Goal: Information Seeking & Learning: Compare options

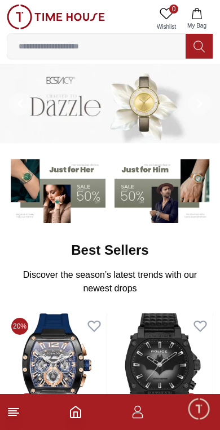
click at [16, 410] on line at bounding box center [12, 410] width 8 height 0
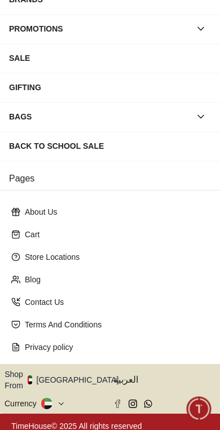
scroll to position [175, 0]
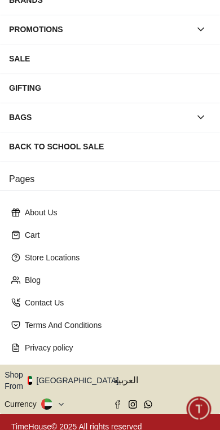
click at [62, 374] on button "Shop From UAE" at bounding box center [66, 380] width 122 height 23
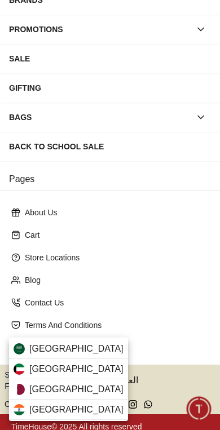
click at [70, 389] on div "Qatar" at bounding box center [68, 389] width 119 height 20
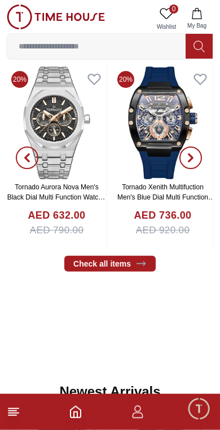
scroll to position [247, 0]
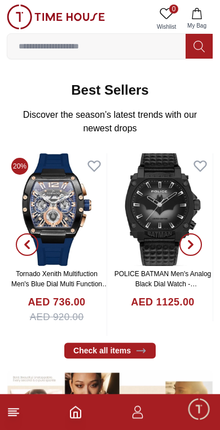
click at [195, 243] on span "button" at bounding box center [190, 244] width 23 height 23
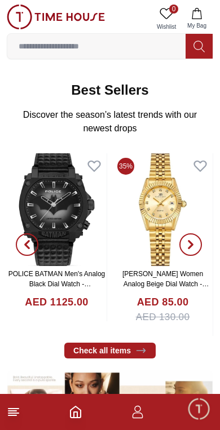
click at [193, 242] on icon "button" at bounding box center [190, 244] width 9 height 9
click at [194, 251] on span "button" at bounding box center [190, 244] width 23 height 23
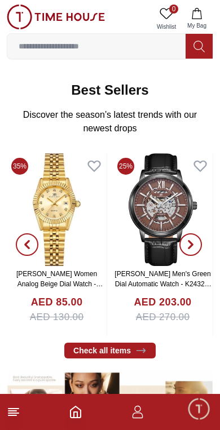
click at [194, 254] on span "button" at bounding box center [190, 244] width 23 height 23
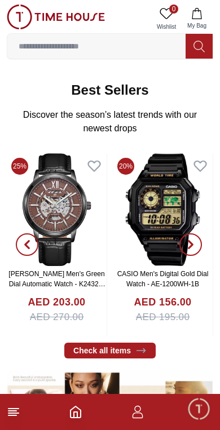
click at [197, 248] on span "button" at bounding box center [190, 244] width 23 height 23
click at [192, 243] on icon "button" at bounding box center [190, 244] width 3 height 7
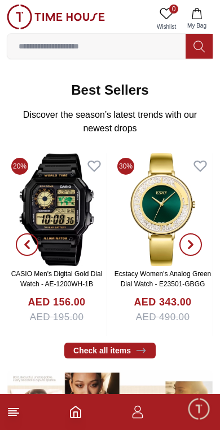
click at [195, 247] on span "button" at bounding box center [190, 244] width 23 height 23
click at [196, 251] on span "button" at bounding box center [190, 244] width 23 height 23
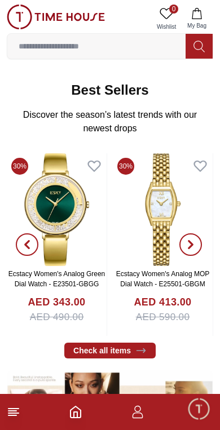
click at [195, 247] on span "button" at bounding box center [190, 244] width 23 height 23
click at [192, 242] on icon "button" at bounding box center [190, 244] width 9 height 9
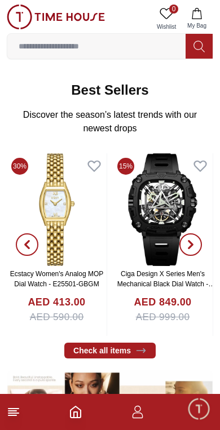
click at [193, 247] on icon "button" at bounding box center [190, 244] width 9 height 9
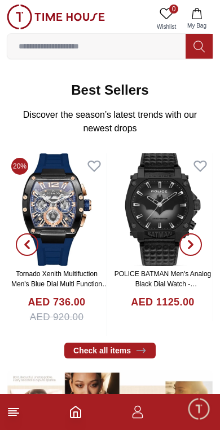
click at [33, 249] on span "button" at bounding box center [27, 244] width 23 height 23
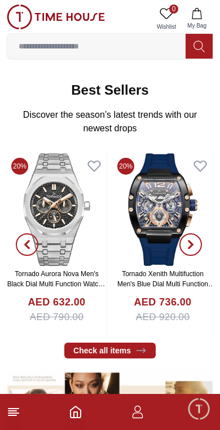
click at [189, 249] on span "button" at bounding box center [190, 244] width 23 height 23
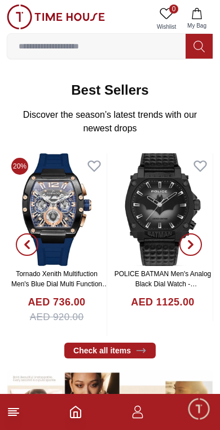
click at [194, 242] on icon "button" at bounding box center [190, 244] width 9 height 9
click at [193, 245] on icon "button" at bounding box center [190, 244] width 9 height 9
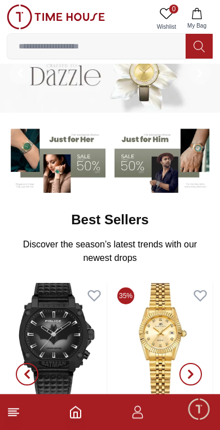
scroll to position [0, 0]
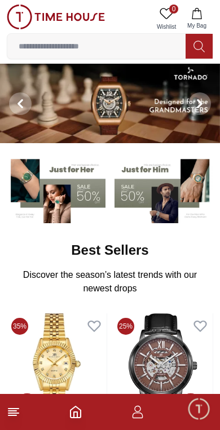
click at [41, 46] on input at bounding box center [96, 46] width 178 height 23
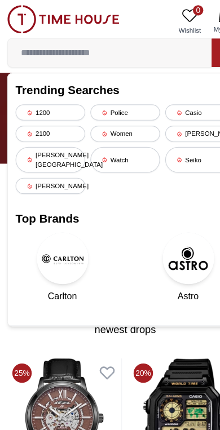
click at [173, 98] on div "Casio" at bounding box center [175, 98] width 61 height 14
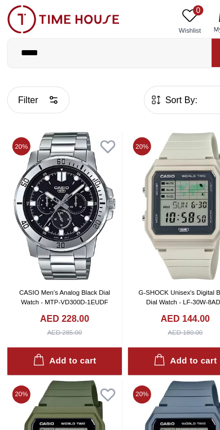
click at [161, 86] on span "Sort By:" at bounding box center [157, 87] width 30 height 11
click at [140, 90] on icon "button" at bounding box center [136, 87] width 11 height 11
click at [145, 86] on span "Sort By:" at bounding box center [157, 87] width 30 height 11
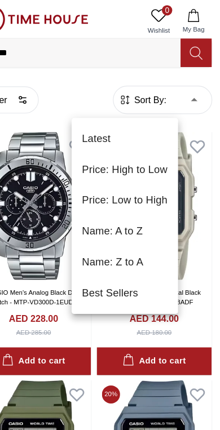
click at [134, 176] on li "Price: Low to High" at bounding box center [136, 175] width 93 height 27
type input "*"
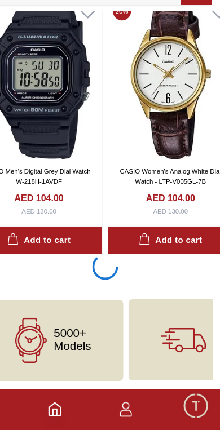
scroll to position [2121, 0]
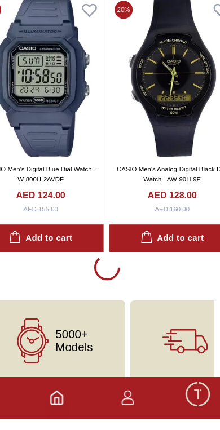
scroll to position [6689, 0]
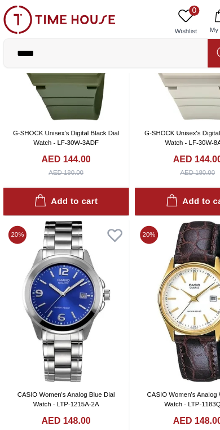
scroll to position [10188, 4]
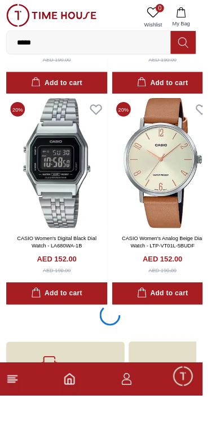
scroll to position [11220, 0]
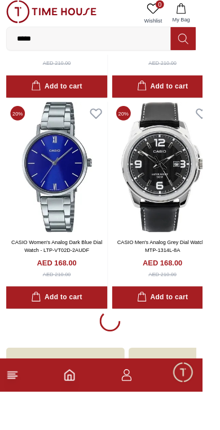
scroll to position [15788, 0]
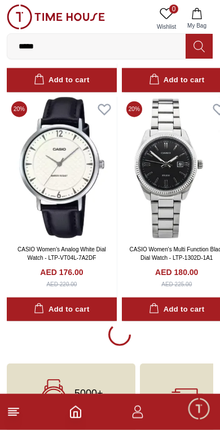
scroll to position [2081, 0]
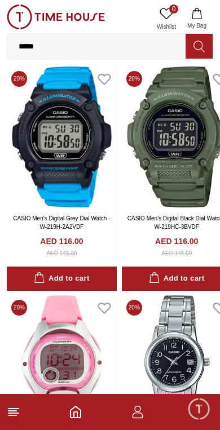
scroll to position [5543, 0]
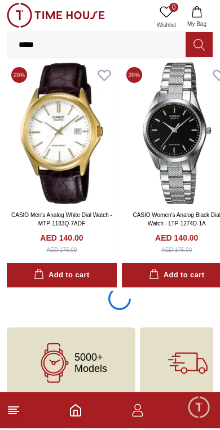
scroll to position [8974, 0]
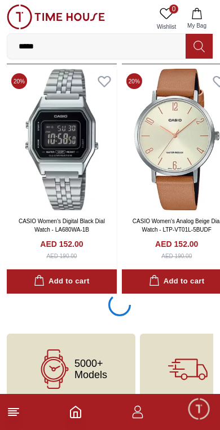
scroll to position [11257, 0]
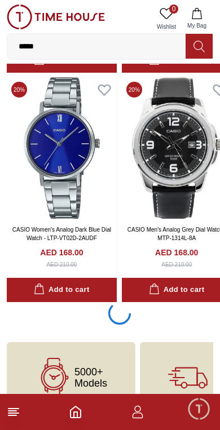
scroll to position [15826, 0]
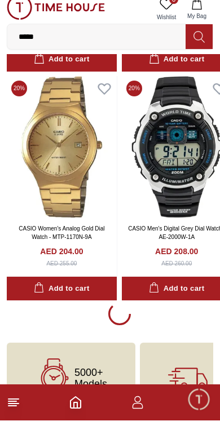
scroll to position [20394, 0]
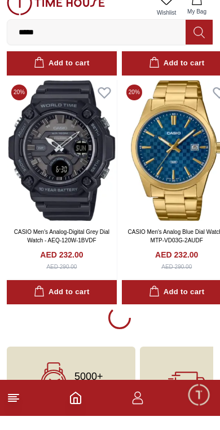
scroll to position [24963, 0]
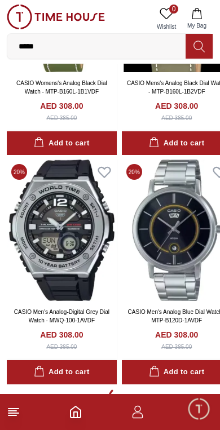
scroll to position [29478, 0]
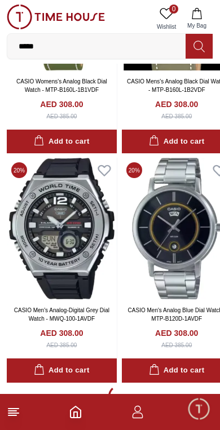
scroll to position [29533, 0]
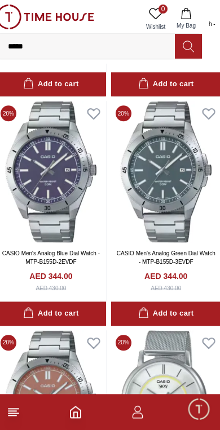
scroll to position [32783, 1]
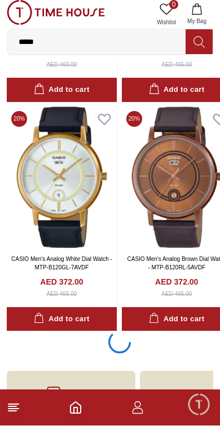
scroll to position [34100, 0]
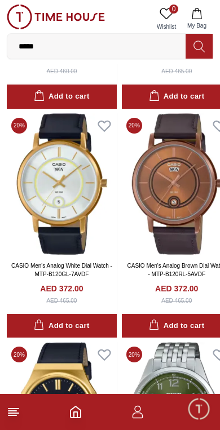
click at [153, 43] on input "*****" at bounding box center [96, 46] width 178 height 23
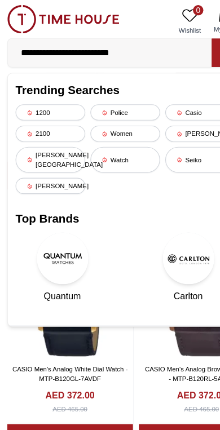
type input "**********"
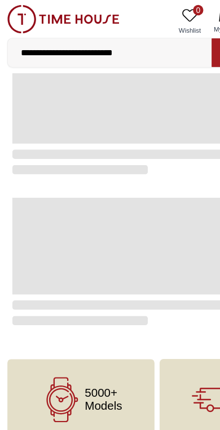
type input "******"
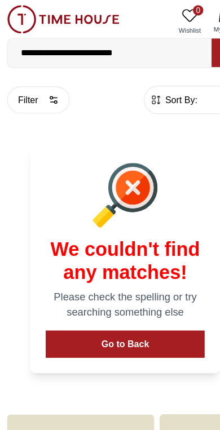
click at [137, 42] on input "**********" at bounding box center [96, 46] width 178 height 23
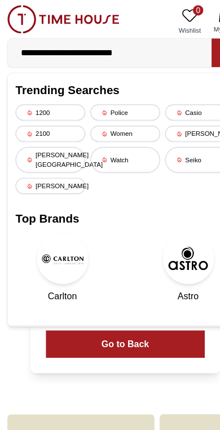
click at [76, 50] on input "**********" at bounding box center [96, 46] width 178 height 23
type input "**********"
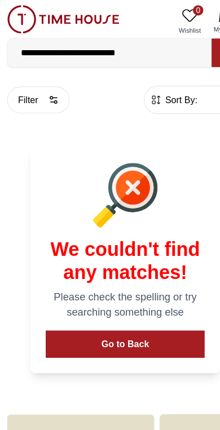
click at [34, 48] on input "**********" at bounding box center [96, 46] width 178 height 23
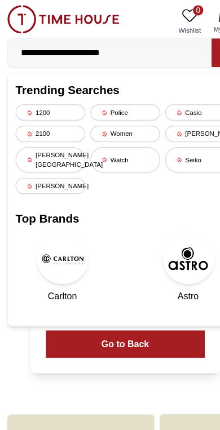
type input "**********"
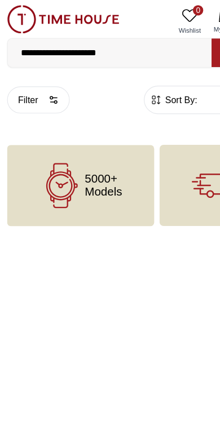
click at [113, 48] on input "**********" at bounding box center [96, 46] width 178 height 23
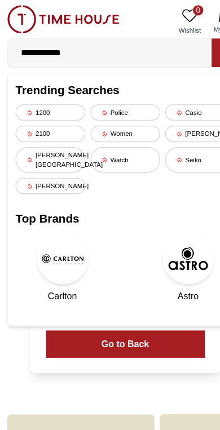
type input "**********"
